Goal: Task Accomplishment & Management: Manage account settings

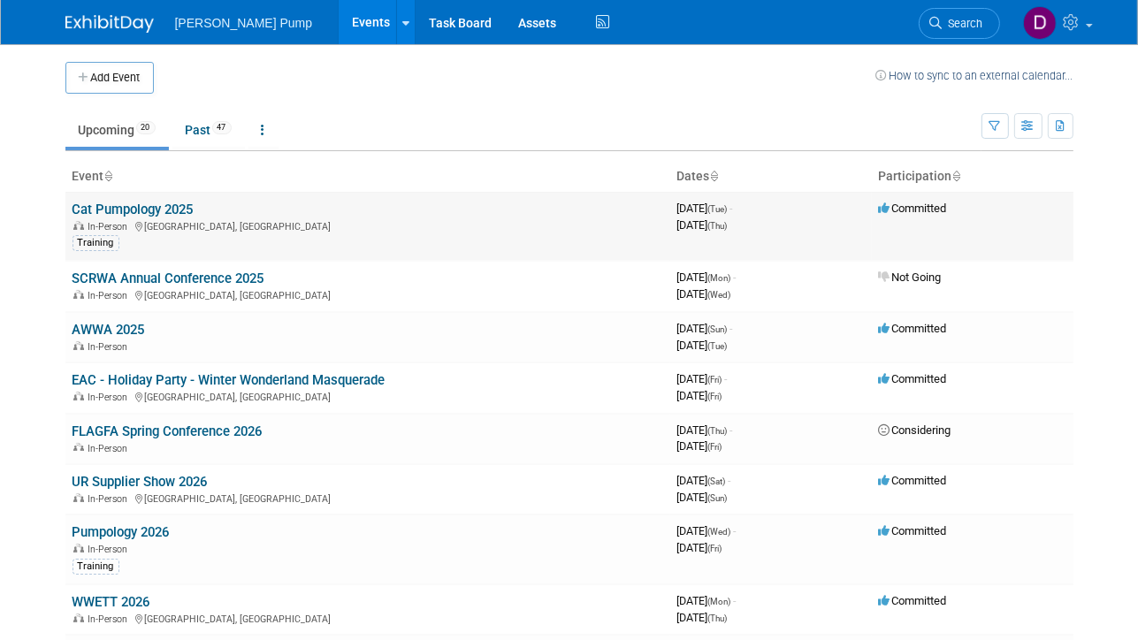
click at [152, 209] on link "Cat Pumpology 2025" at bounding box center [132, 210] width 121 height 16
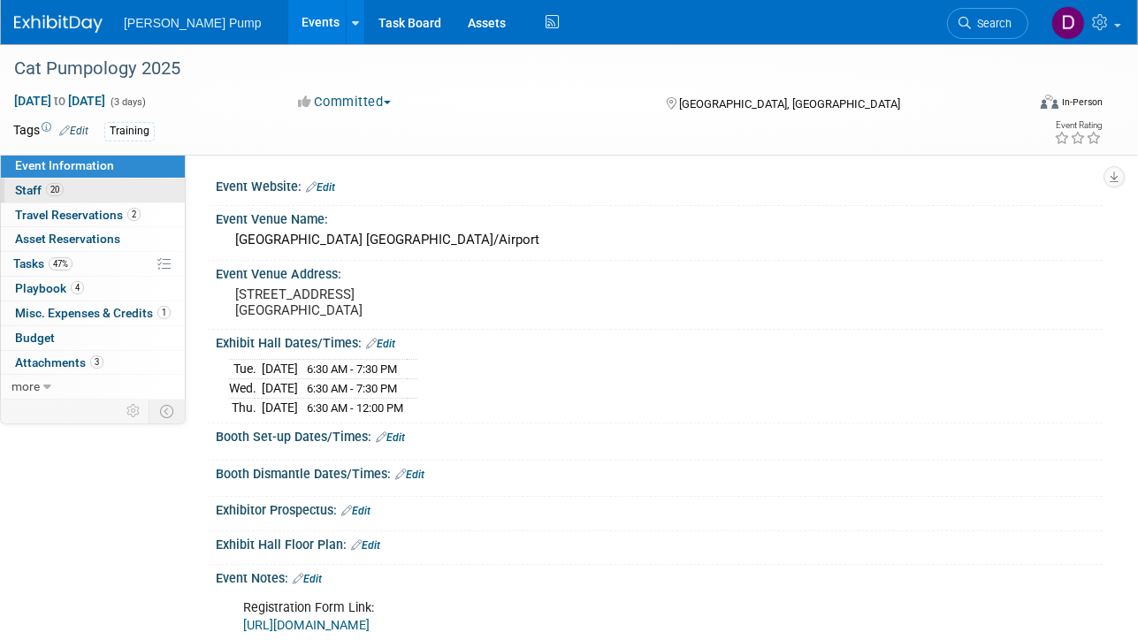
click at [35, 188] on span "Staff 20" at bounding box center [39, 190] width 49 height 14
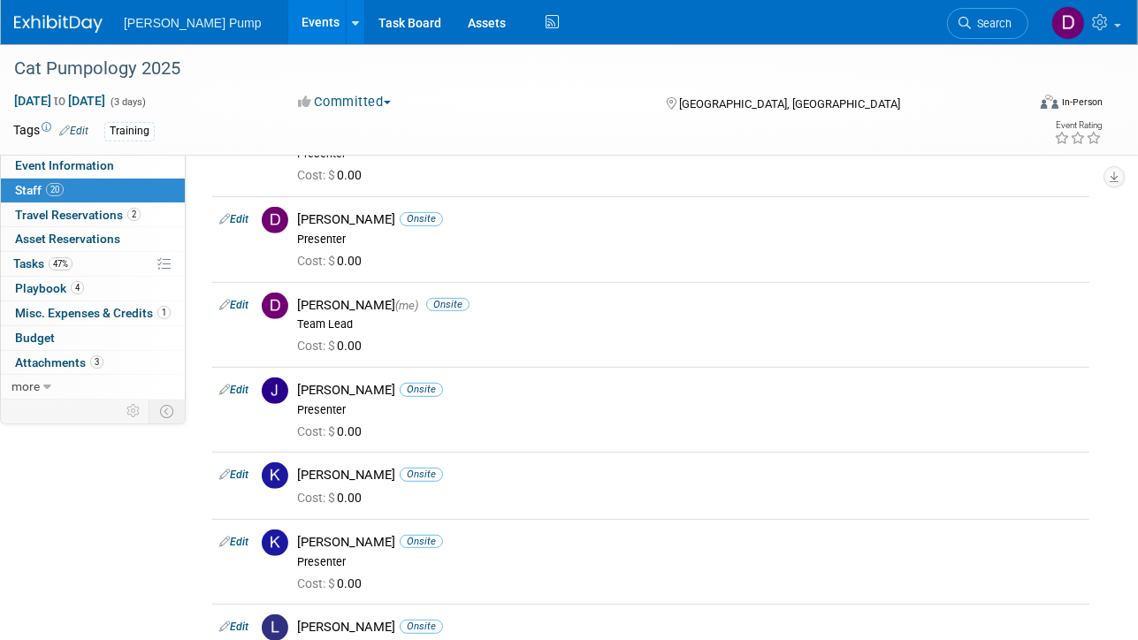
scroll to position [354, 0]
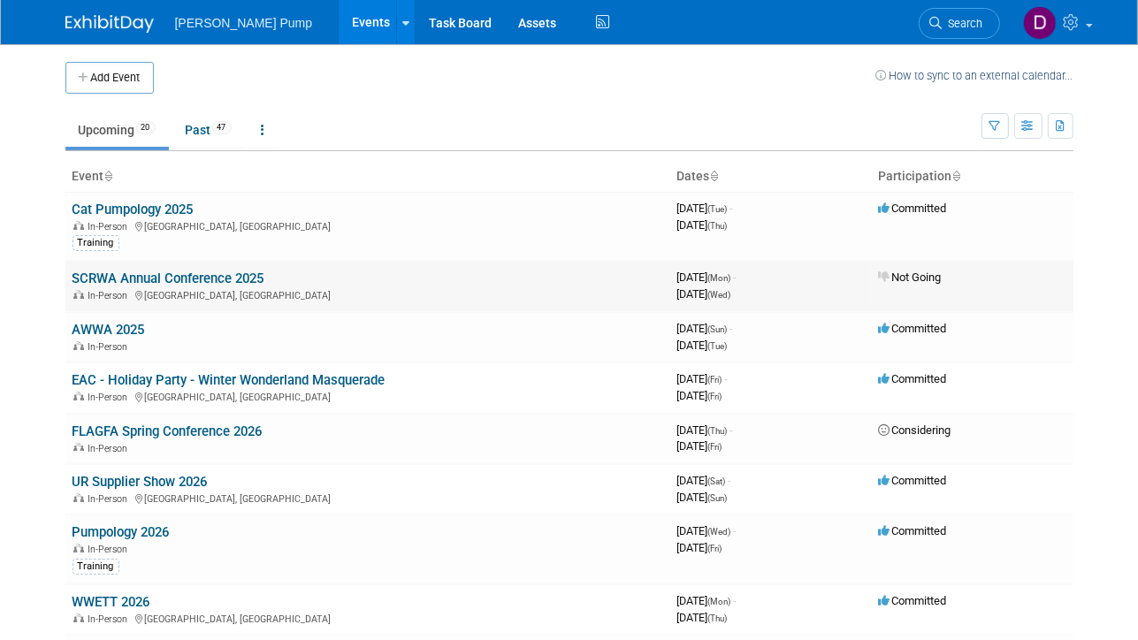
click at [151, 275] on link "SCRWA Annual Conference 2025" at bounding box center [168, 279] width 192 height 16
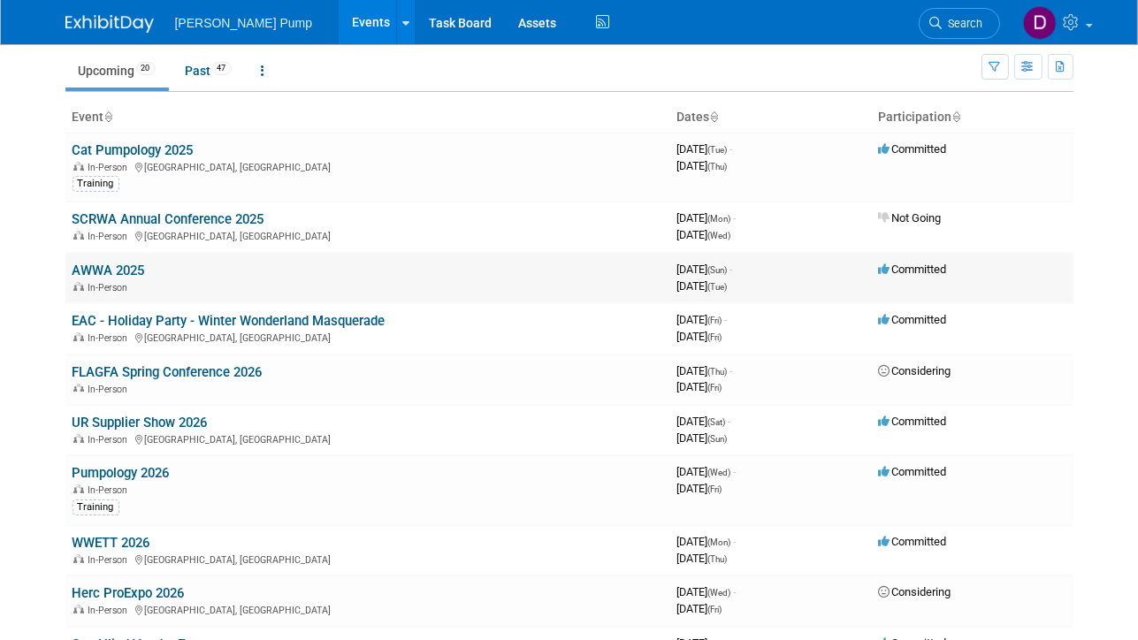
scroll to position [88, 0]
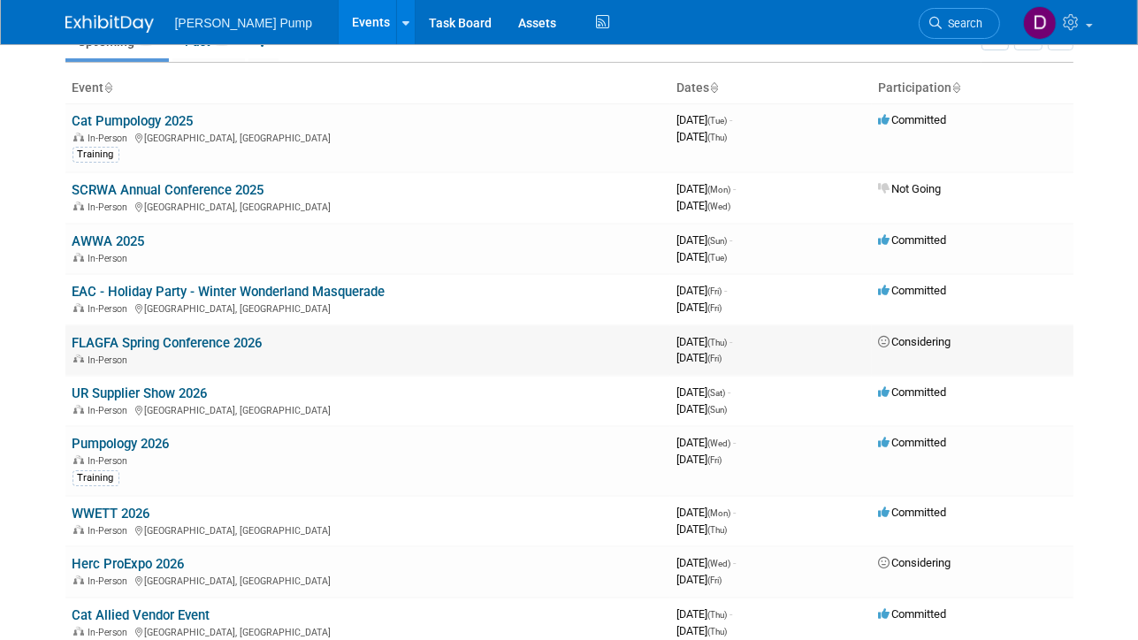
click at [117, 341] on link "FLAGFA Spring Conference 2026" at bounding box center [167, 343] width 190 height 16
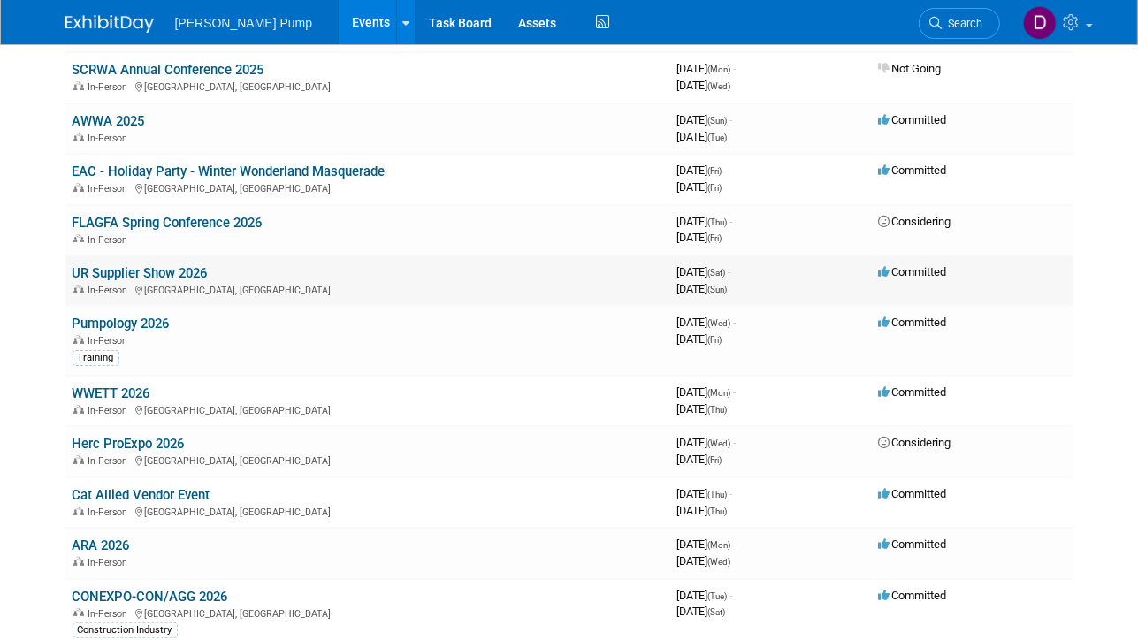
scroll to position [265, 0]
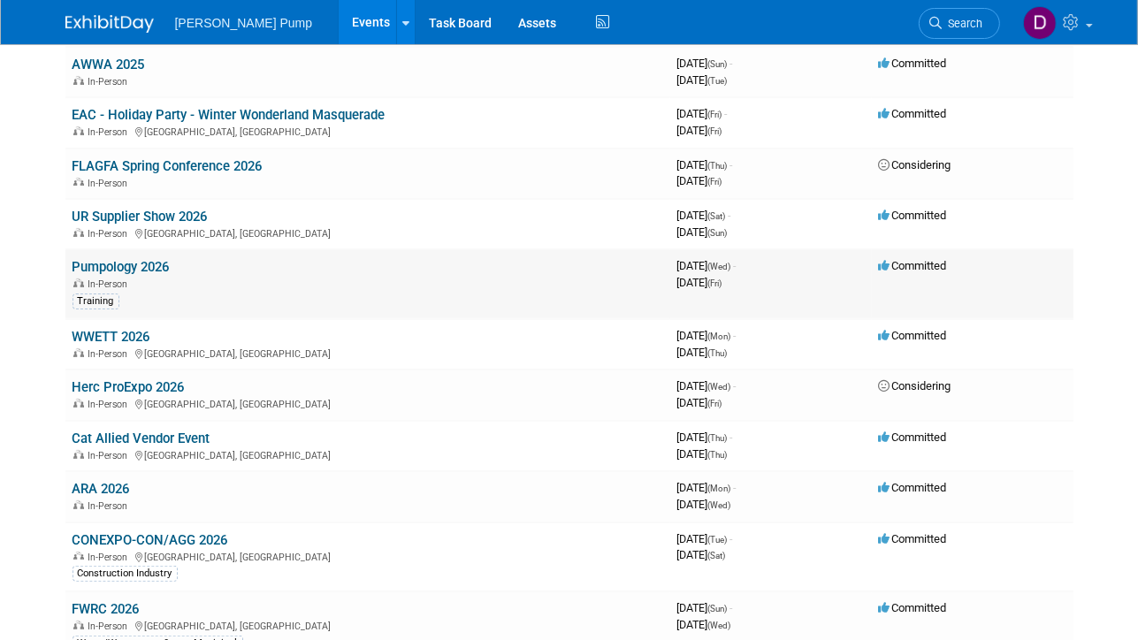
click at [103, 263] on link "Pumpology 2026" at bounding box center [120, 267] width 97 height 16
click at [101, 335] on link "WWETT 2026" at bounding box center [111, 337] width 78 height 16
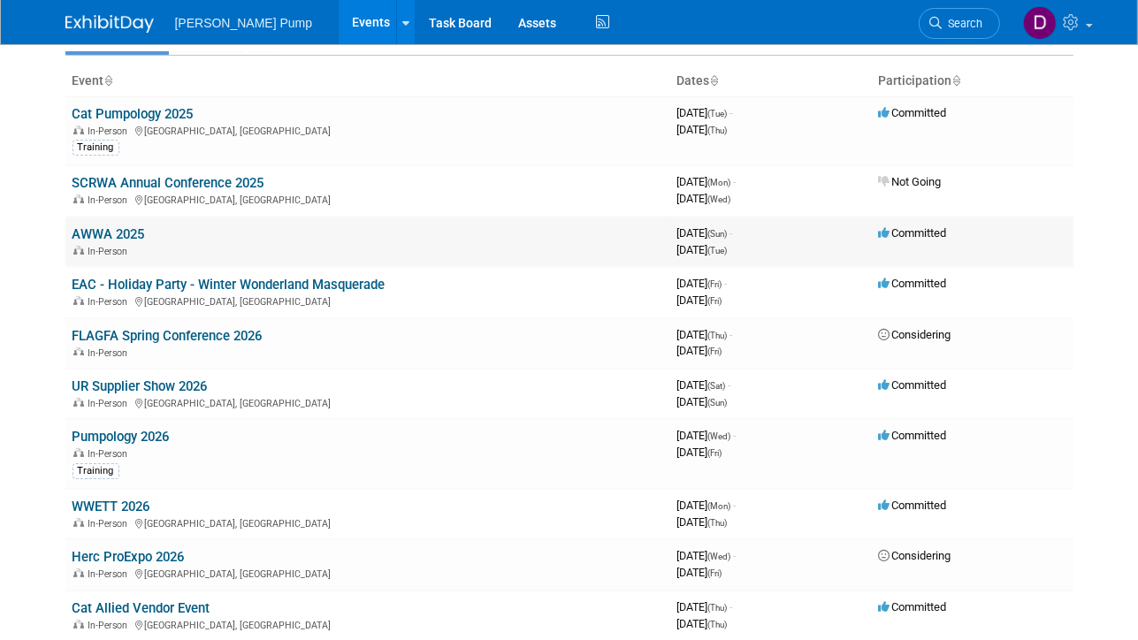
scroll to position [0, 0]
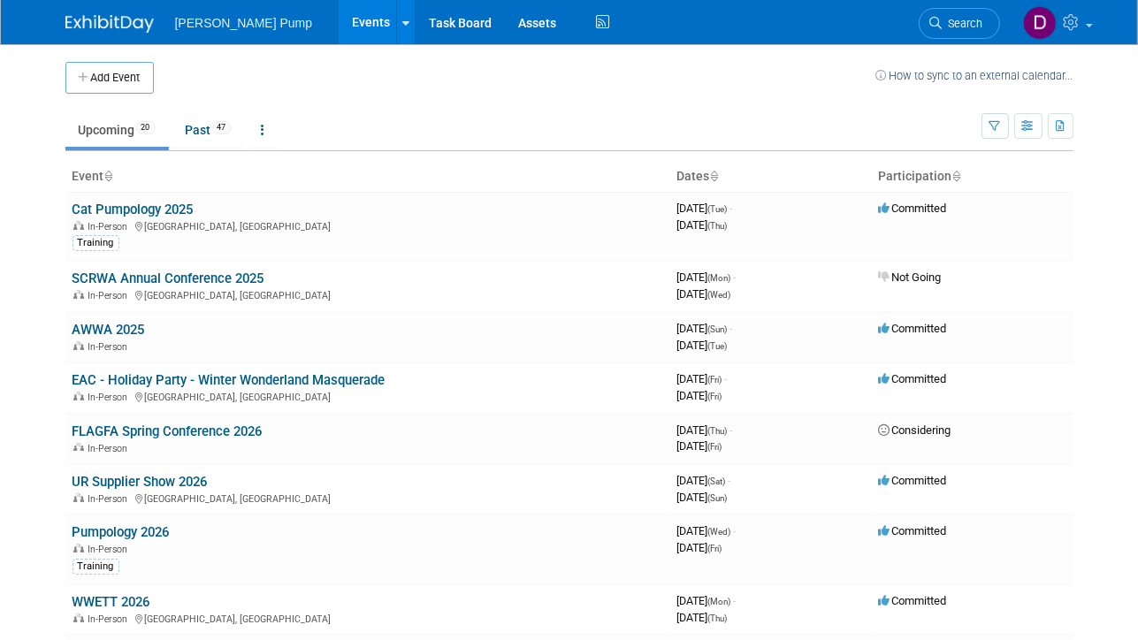
click at [90, 212] on link "Cat Pumpology 2025" at bounding box center [132, 210] width 121 height 16
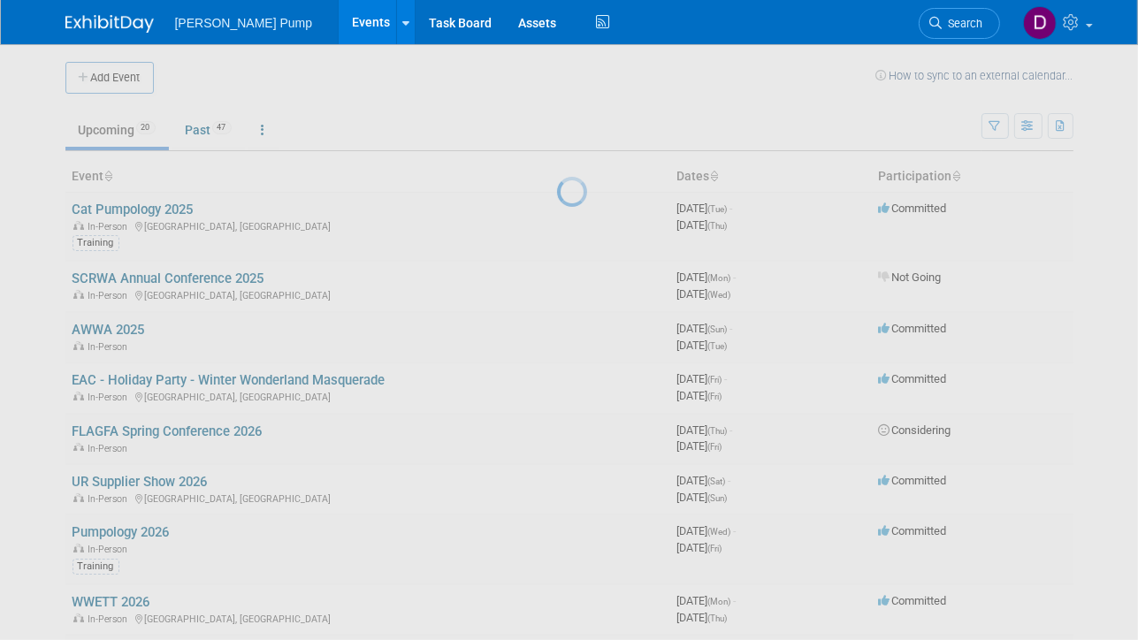
click at [557, 212] on div at bounding box center [569, 320] width 25 height 640
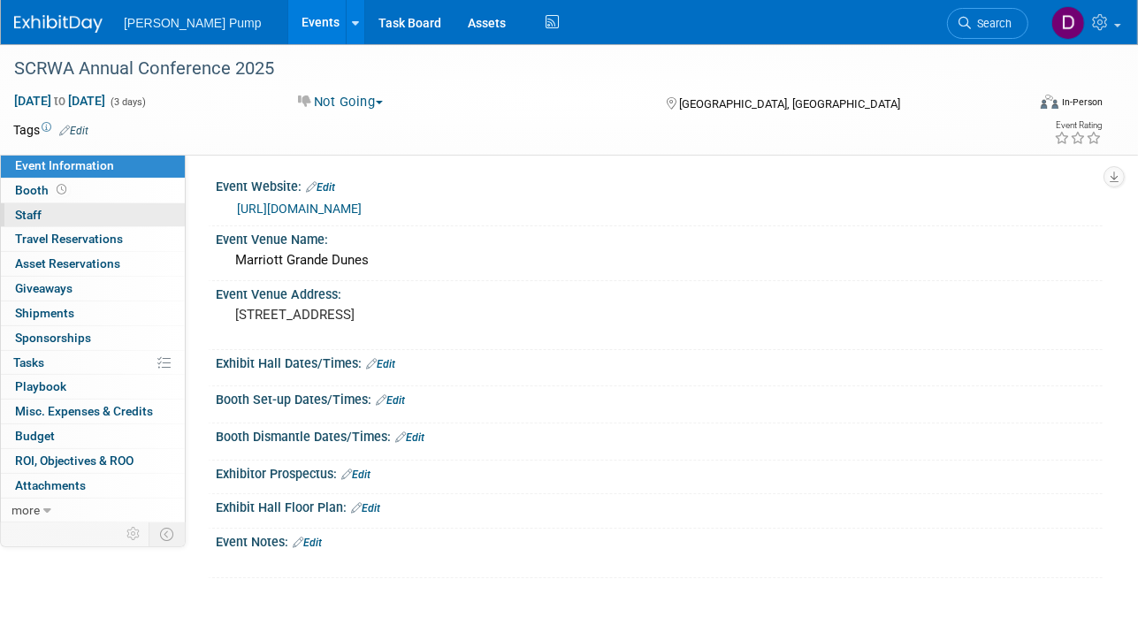
click at [34, 218] on span "Staff 0" at bounding box center [28, 215] width 27 height 14
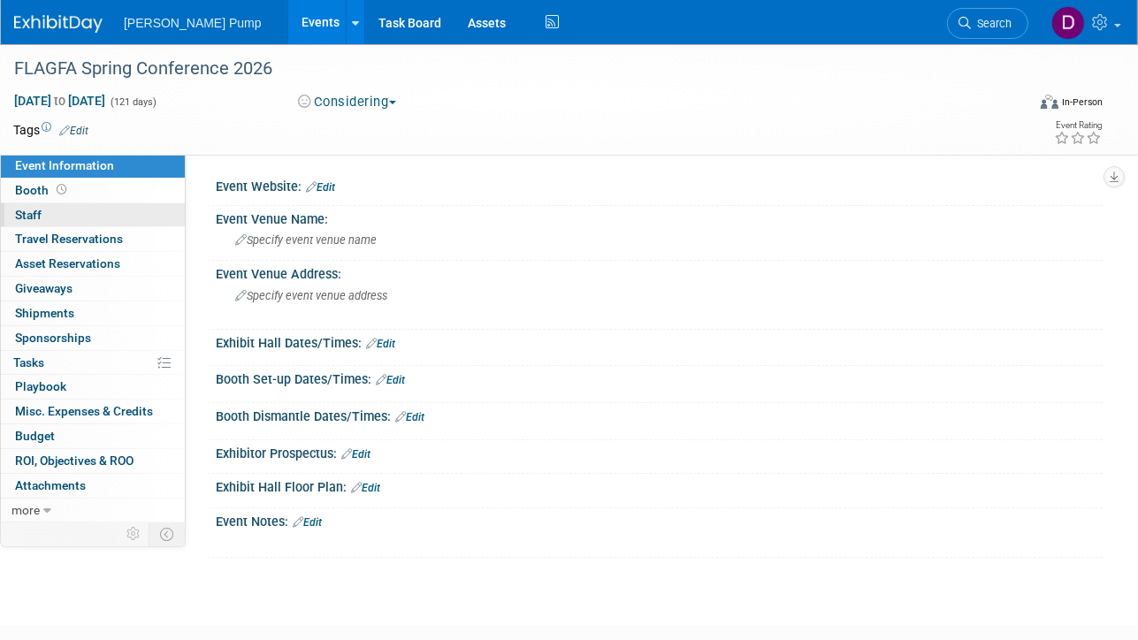
click at [24, 210] on span "Staff 0" at bounding box center [28, 215] width 27 height 14
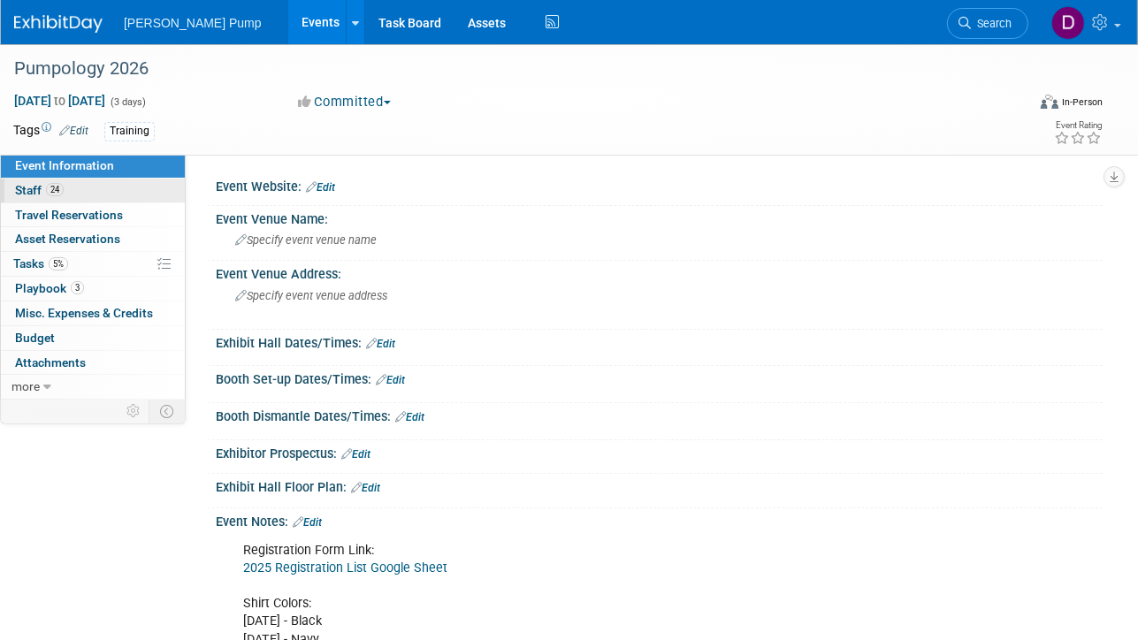
click at [34, 190] on span "Staff 24" at bounding box center [39, 190] width 49 height 14
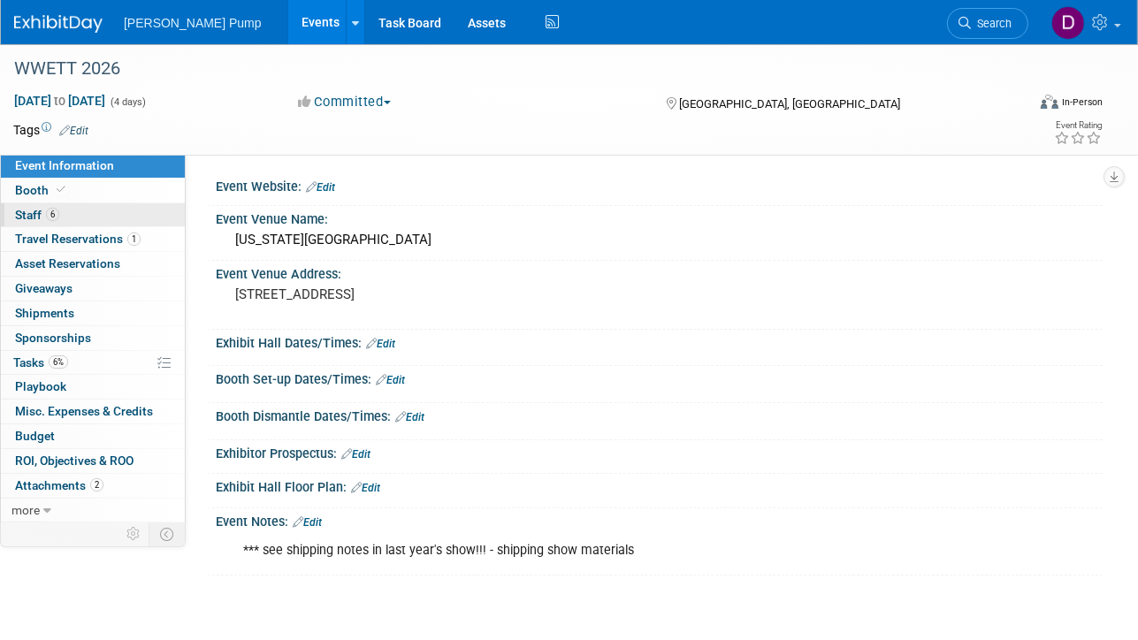
click at [27, 212] on span "Staff 6" at bounding box center [37, 215] width 44 height 14
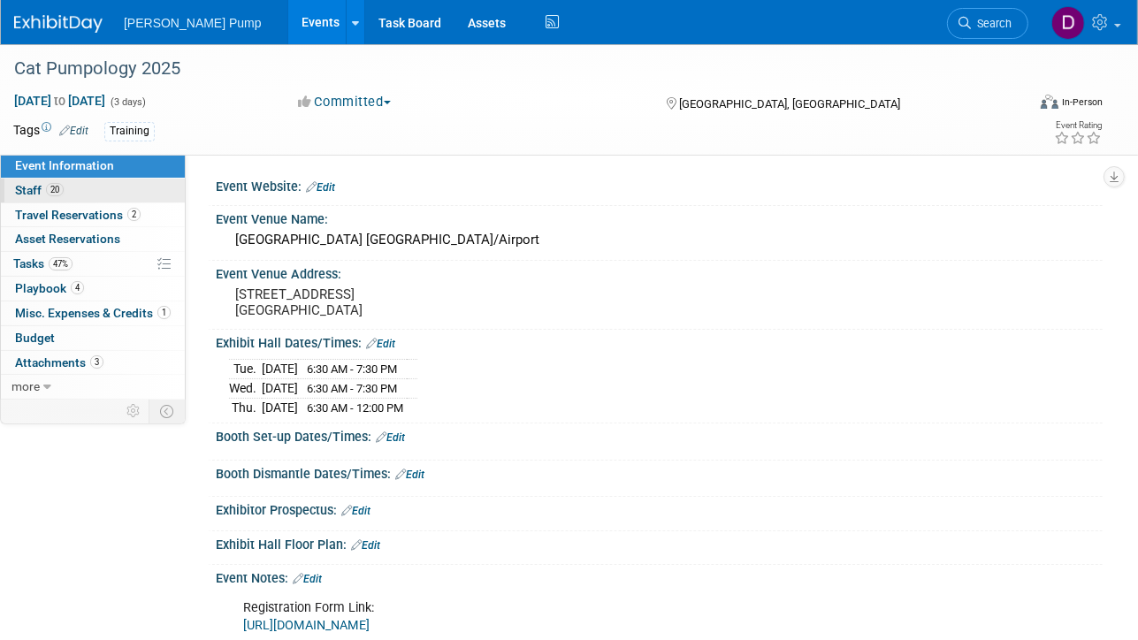
click at [24, 188] on span "Staff 20" at bounding box center [39, 190] width 49 height 14
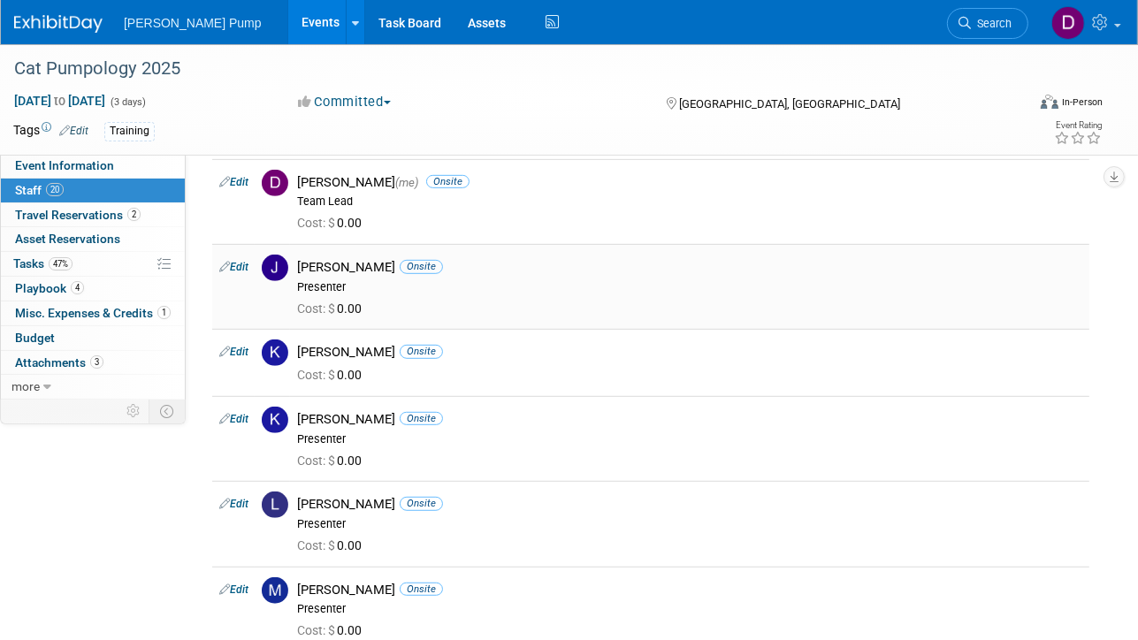
scroll to position [707, 0]
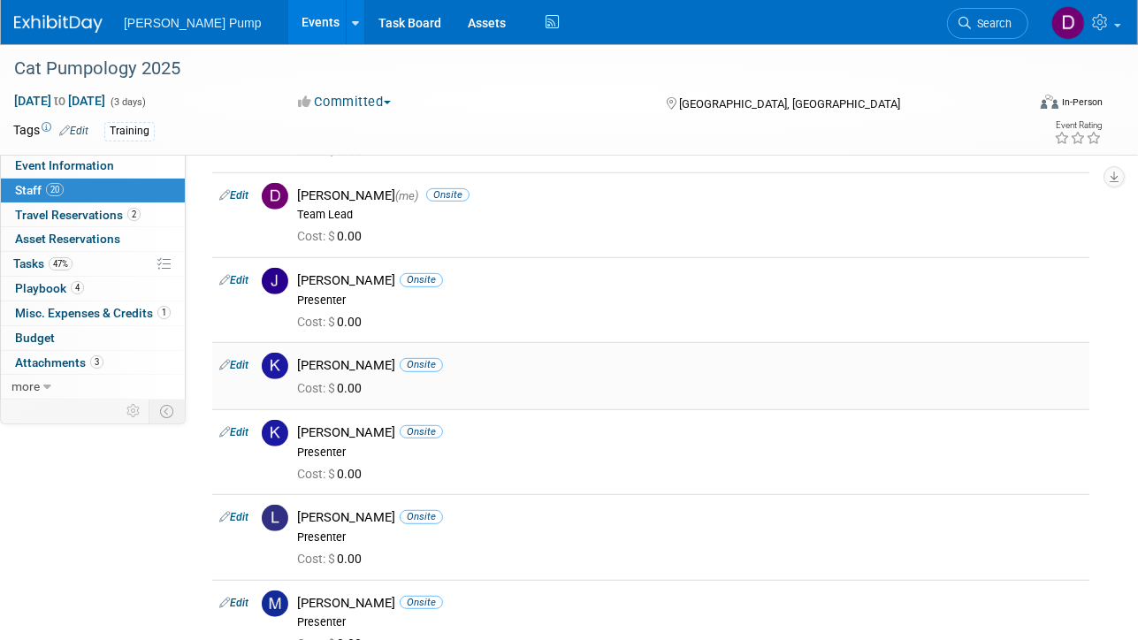
click at [221, 363] on icon at bounding box center [224, 364] width 11 height 19
select select "3ace27f3-cfdd-4602-baea-9b99c521b817"
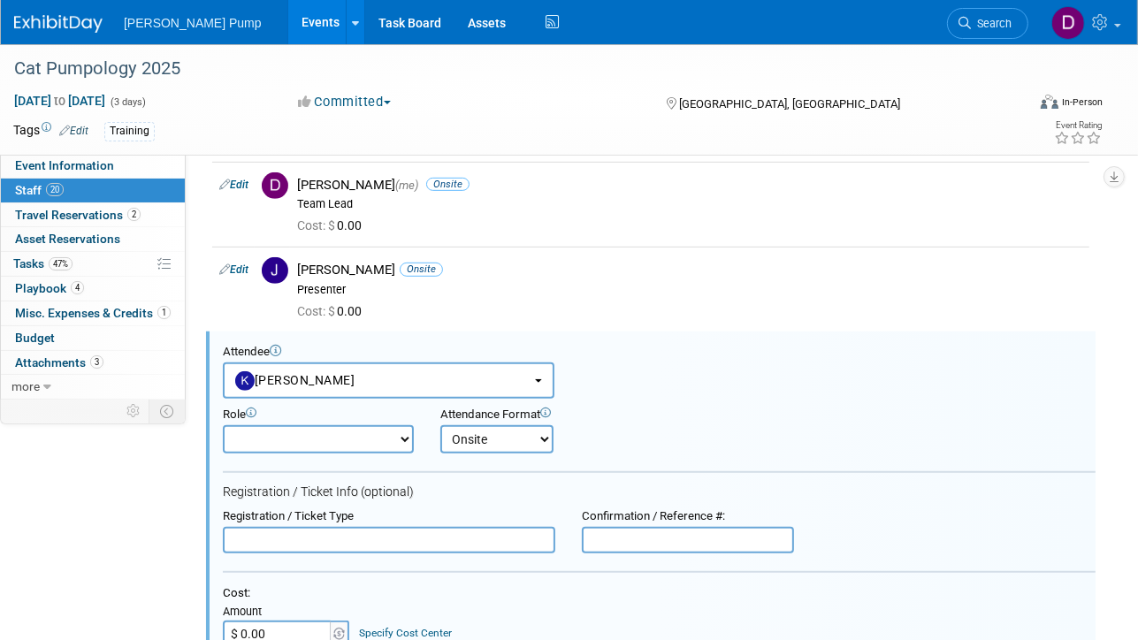
scroll to position [672, 0]
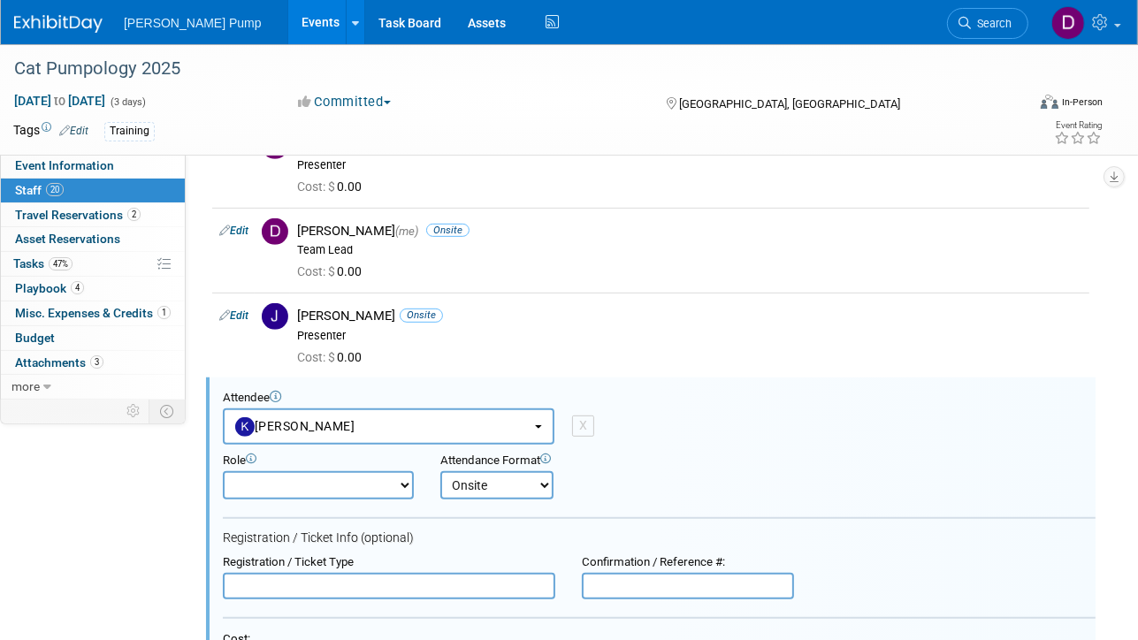
click at [721, 400] on div "Attendee" at bounding box center [659, 398] width 873 height 15
click at [532, 362] on div "Cost: $ 0.00" at bounding box center [689, 358] width 785 height 16
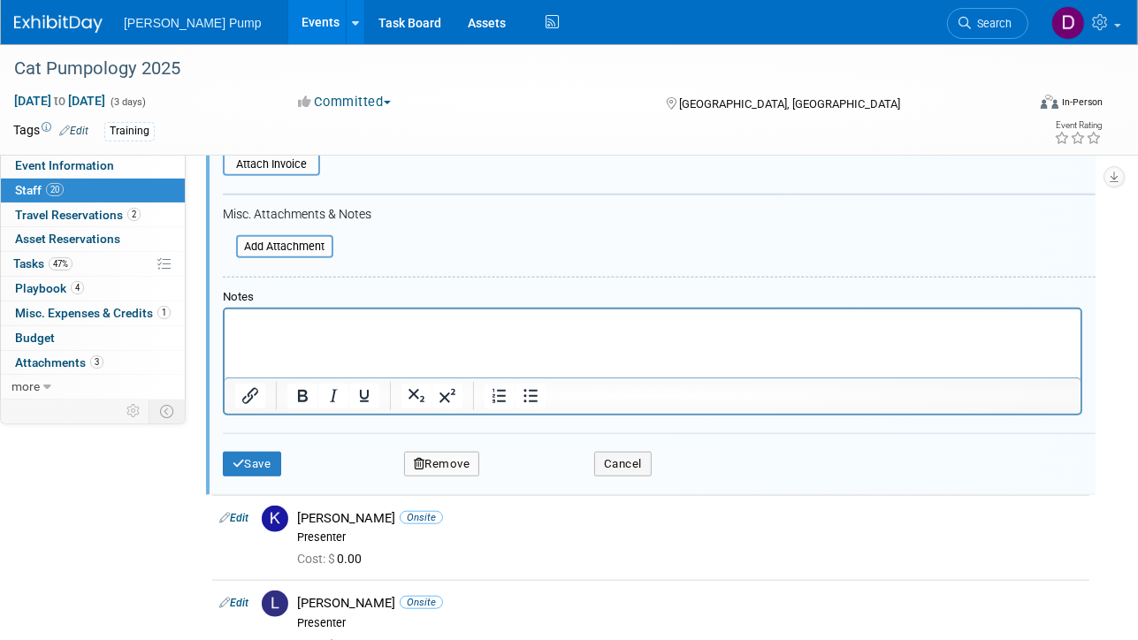
scroll to position [1291, 0]
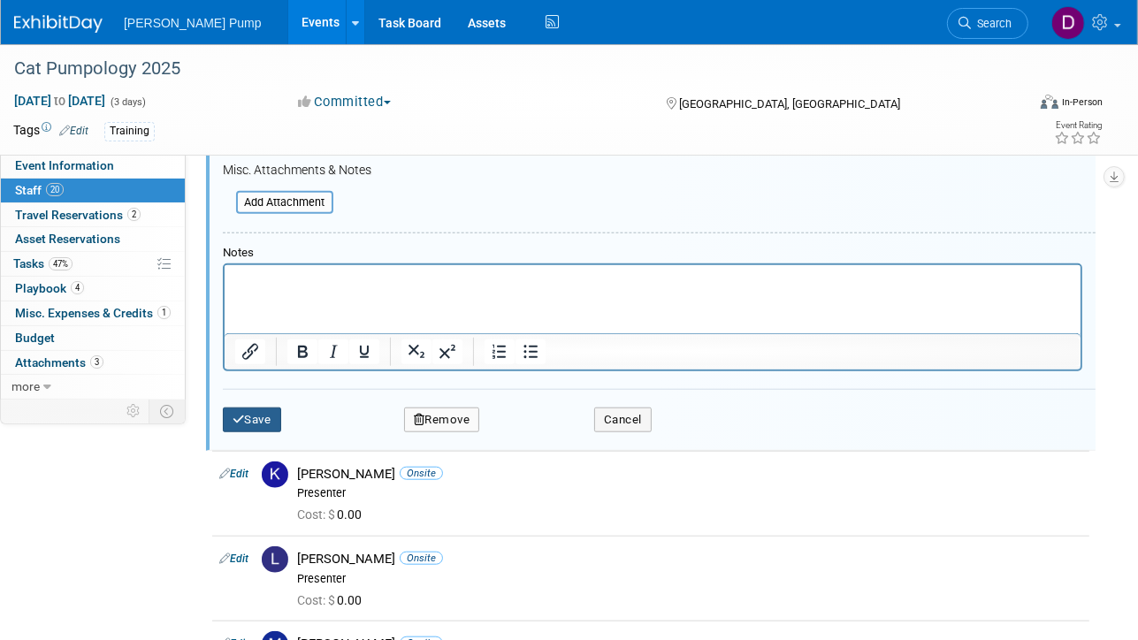
click at [271, 418] on button "Save" at bounding box center [252, 420] width 58 height 25
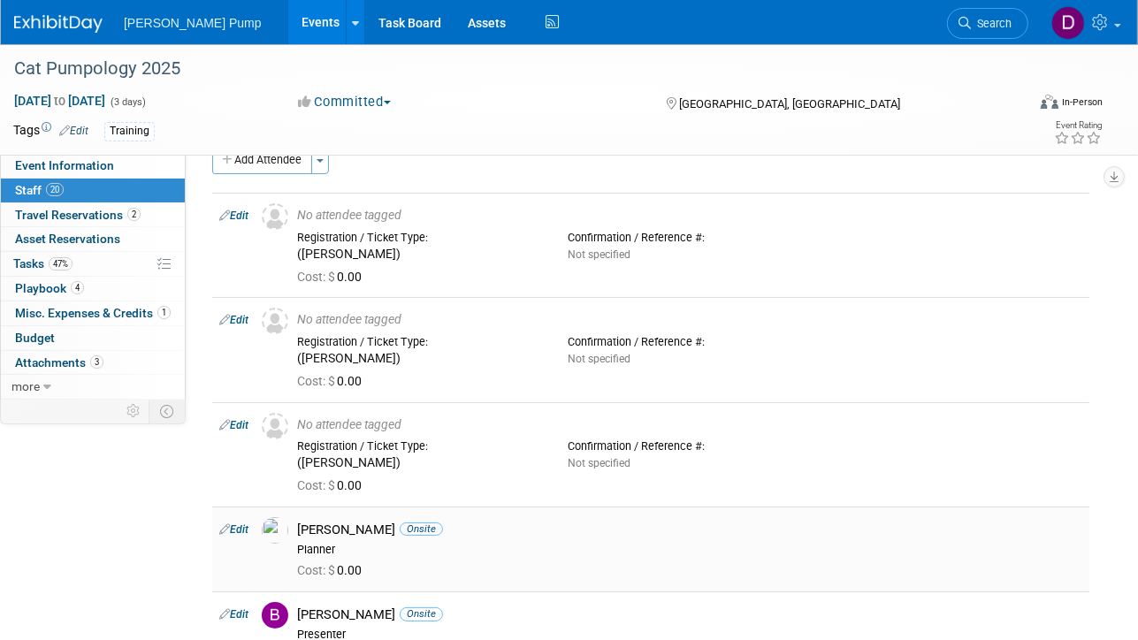
scroll to position [0, 0]
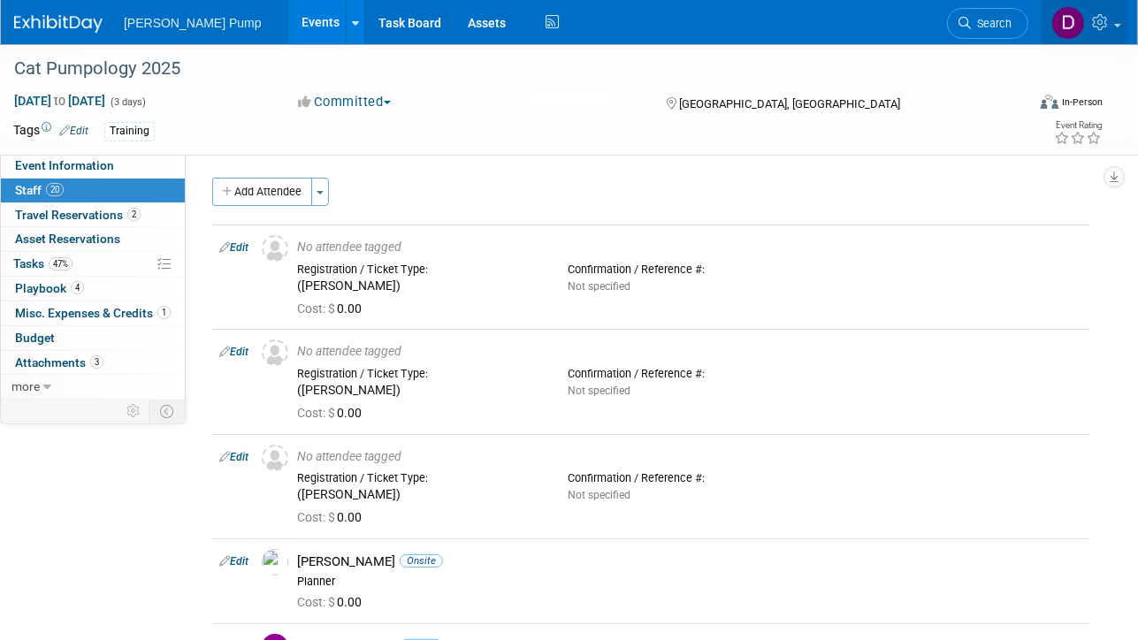
click at [1116, 22] on link at bounding box center [1084, 22] width 87 height 44
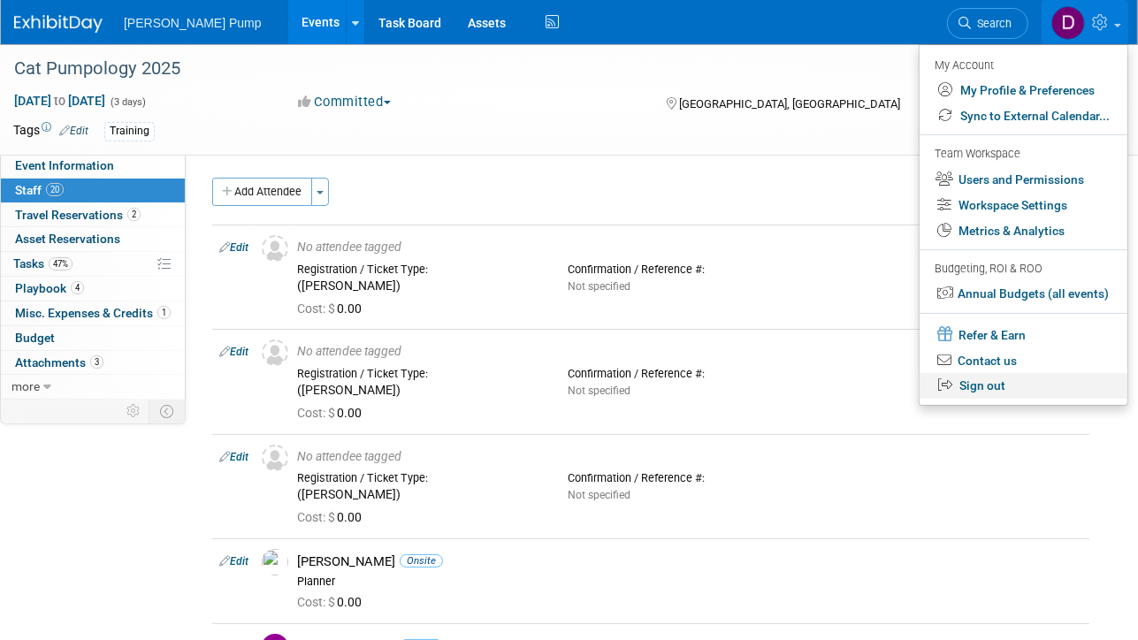
click at [992, 388] on link "Sign out" at bounding box center [1023, 386] width 208 height 26
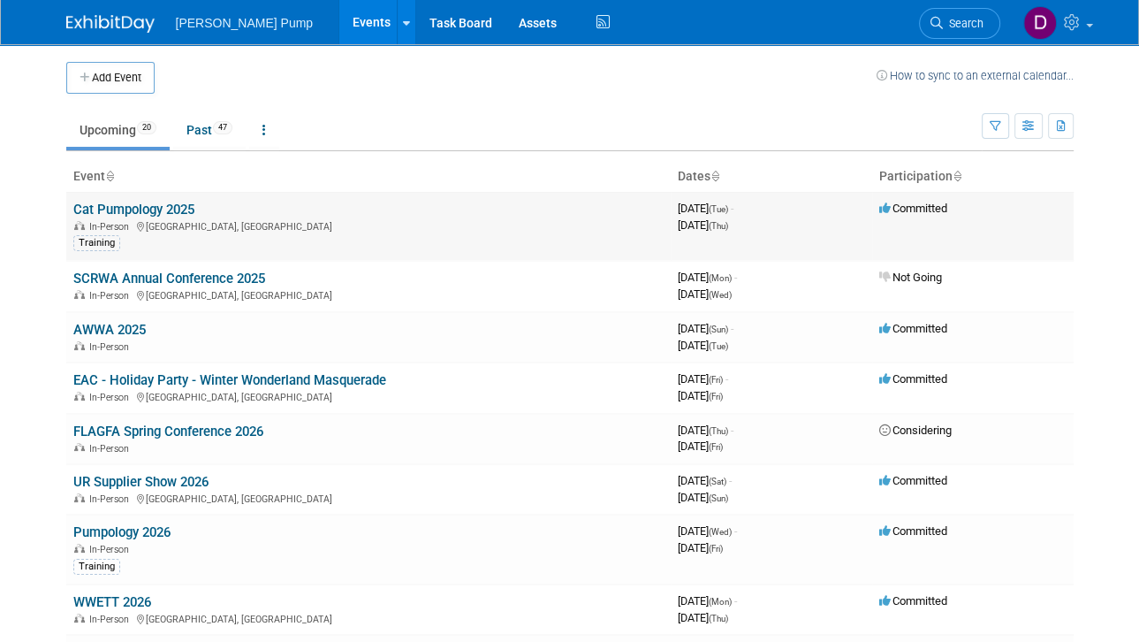
click at [111, 206] on link "Cat Pumpology 2025" at bounding box center [133, 210] width 121 height 16
click at [0, 0] on div at bounding box center [0, 0] width 0 height 0
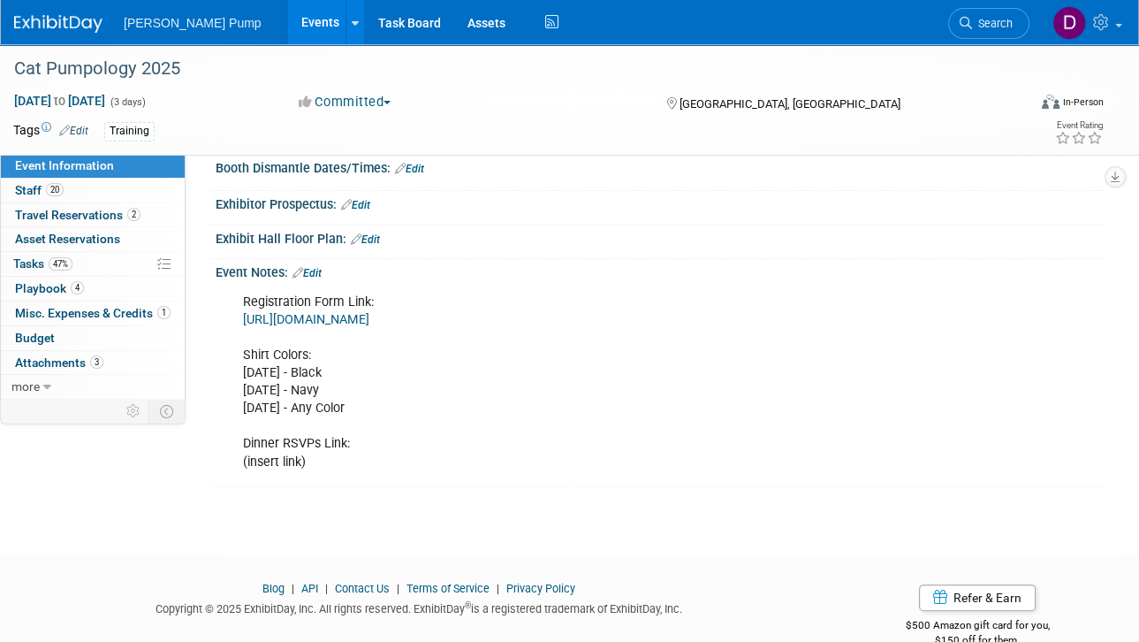
scroll to position [336, 0]
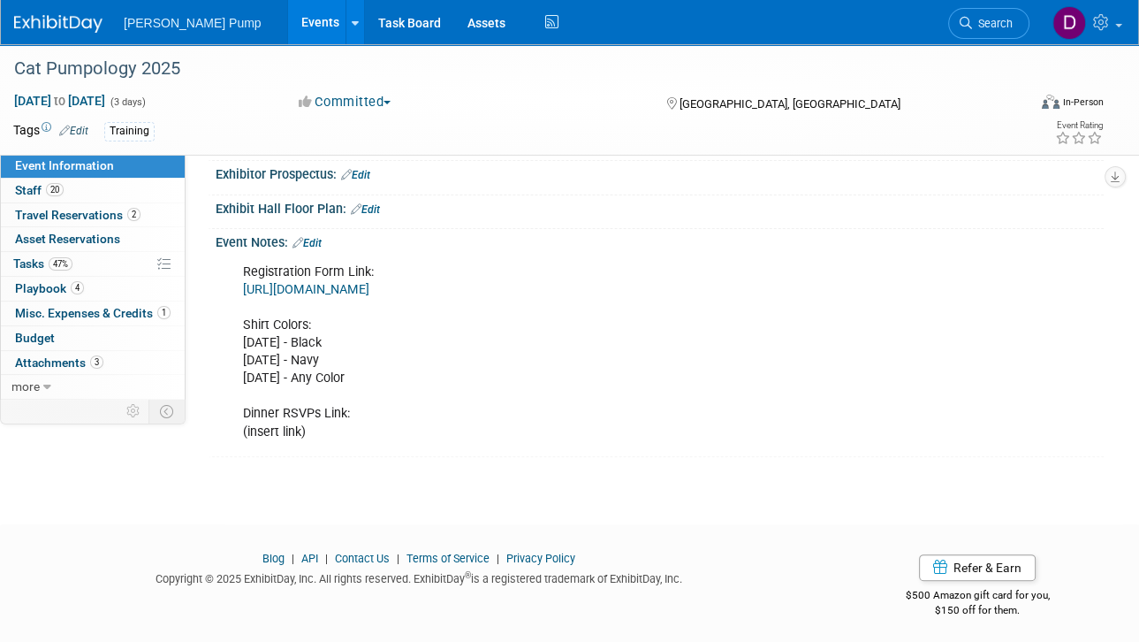
click at [370, 285] on link "https://docs.google.com/spreadsheets/d/1F5aeDXCvskBUoCl8osifMppLf7ZovcyBcaisutv…" at bounding box center [306, 289] width 126 height 15
click at [1117, 27] on link at bounding box center [1086, 22] width 87 height 44
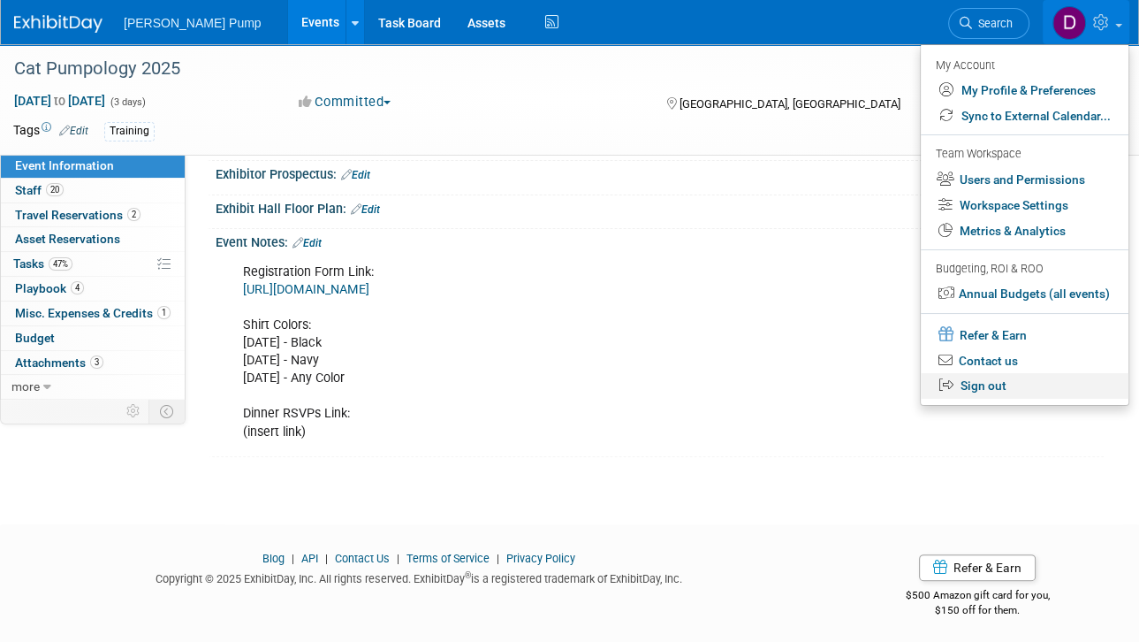
click at [970, 386] on link "Sign out" at bounding box center [1025, 386] width 208 height 26
